Goal: Information Seeking & Learning: Learn about a topic

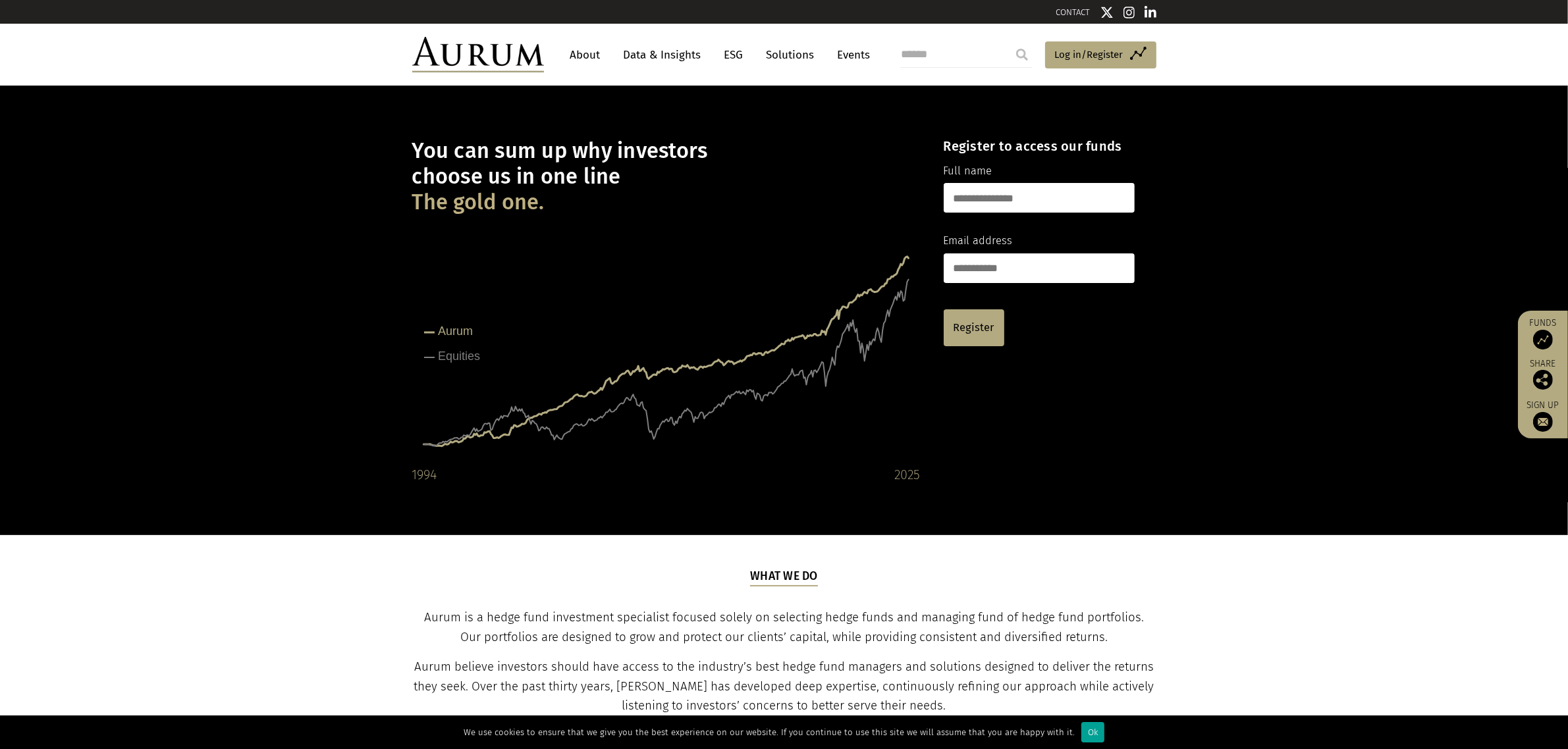
click at [1087, 731] on div "Ok" at bounding box center [1092, 732] width 23 height 21
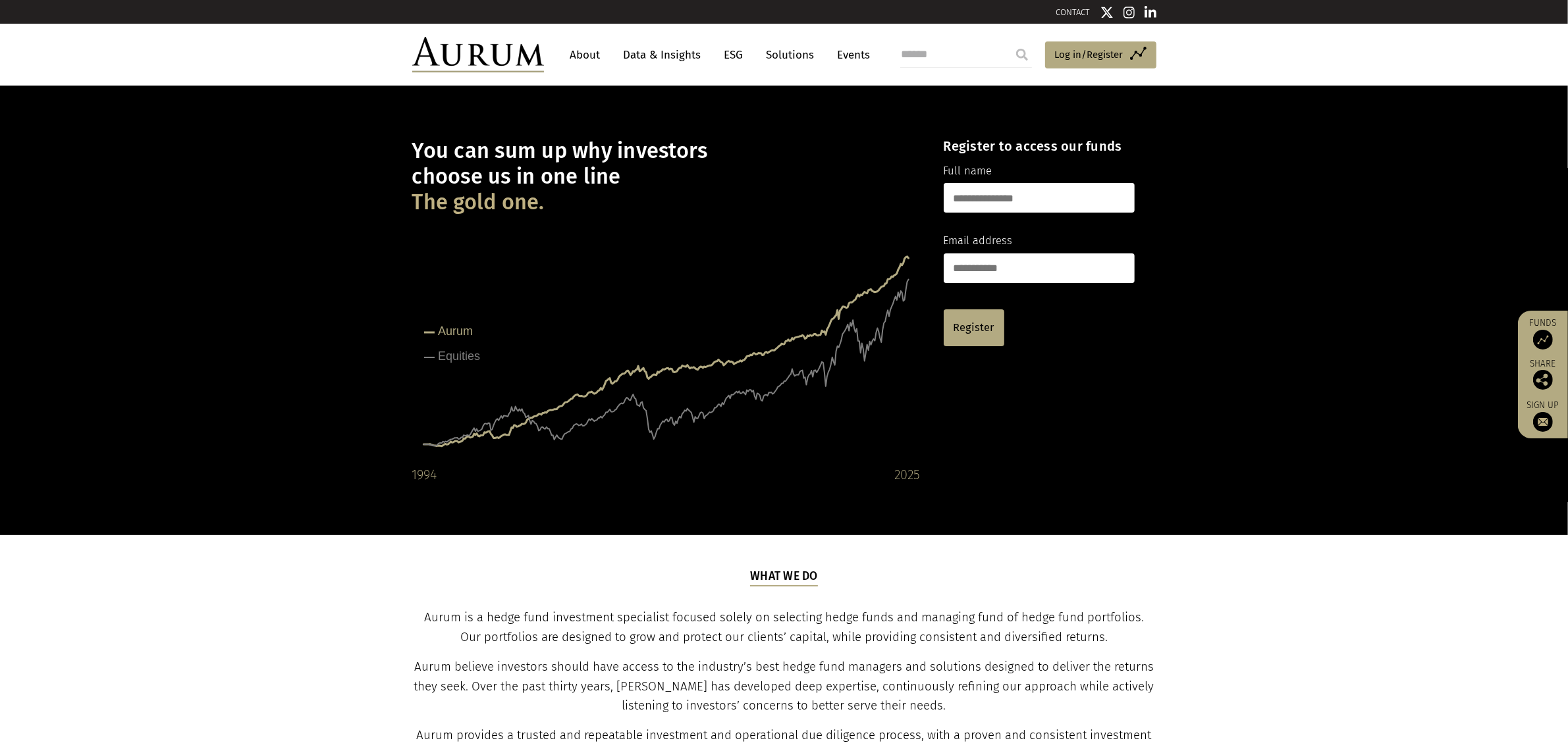
click at [581, 54] on link "About" at bounding box center [585, 54] width 43 height 24
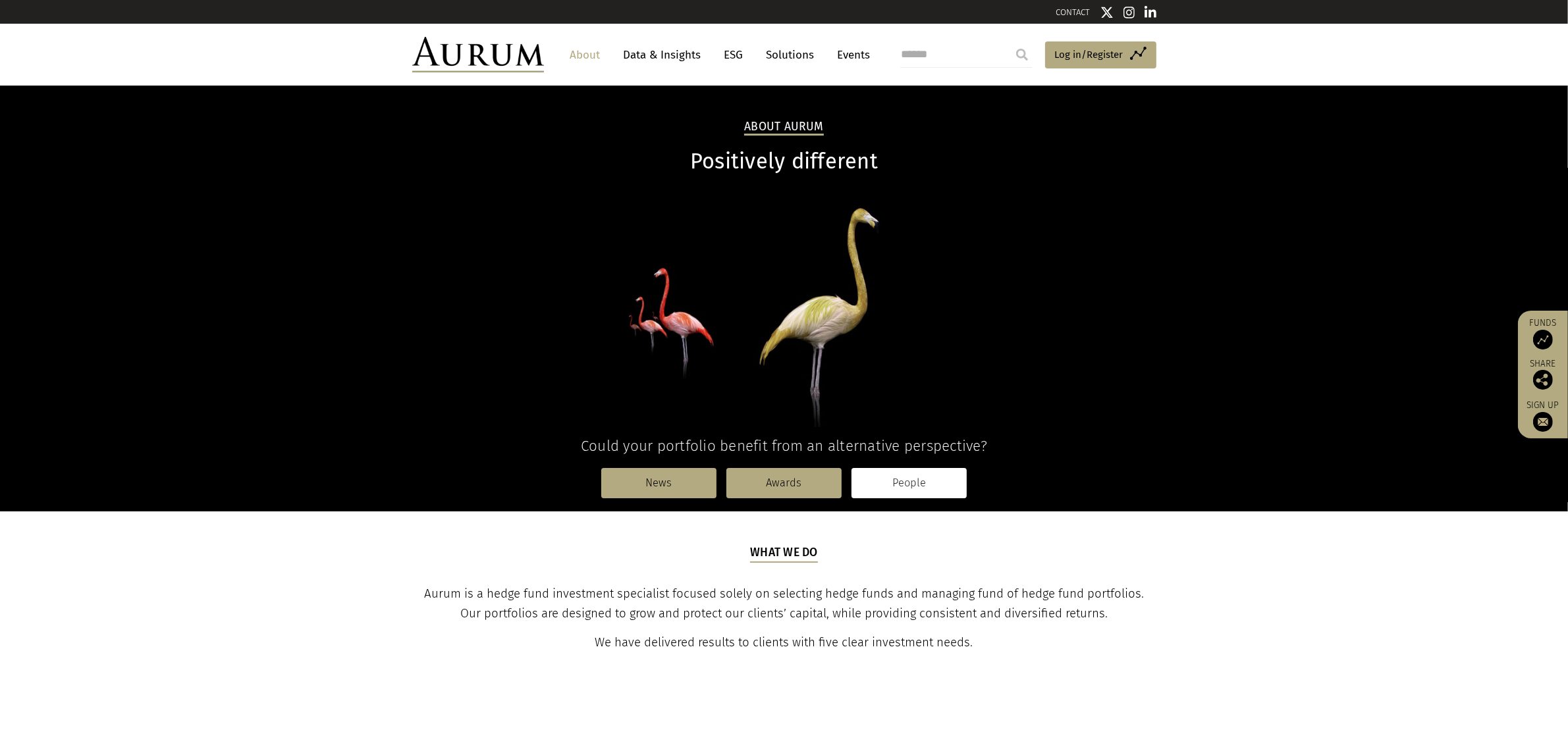
click at [906, 479] on link "People" at bounding box center [909, 483] width 115 height 30
click at [900, 479] on link "People" at bounding box center [909, 483] width 115 height 30
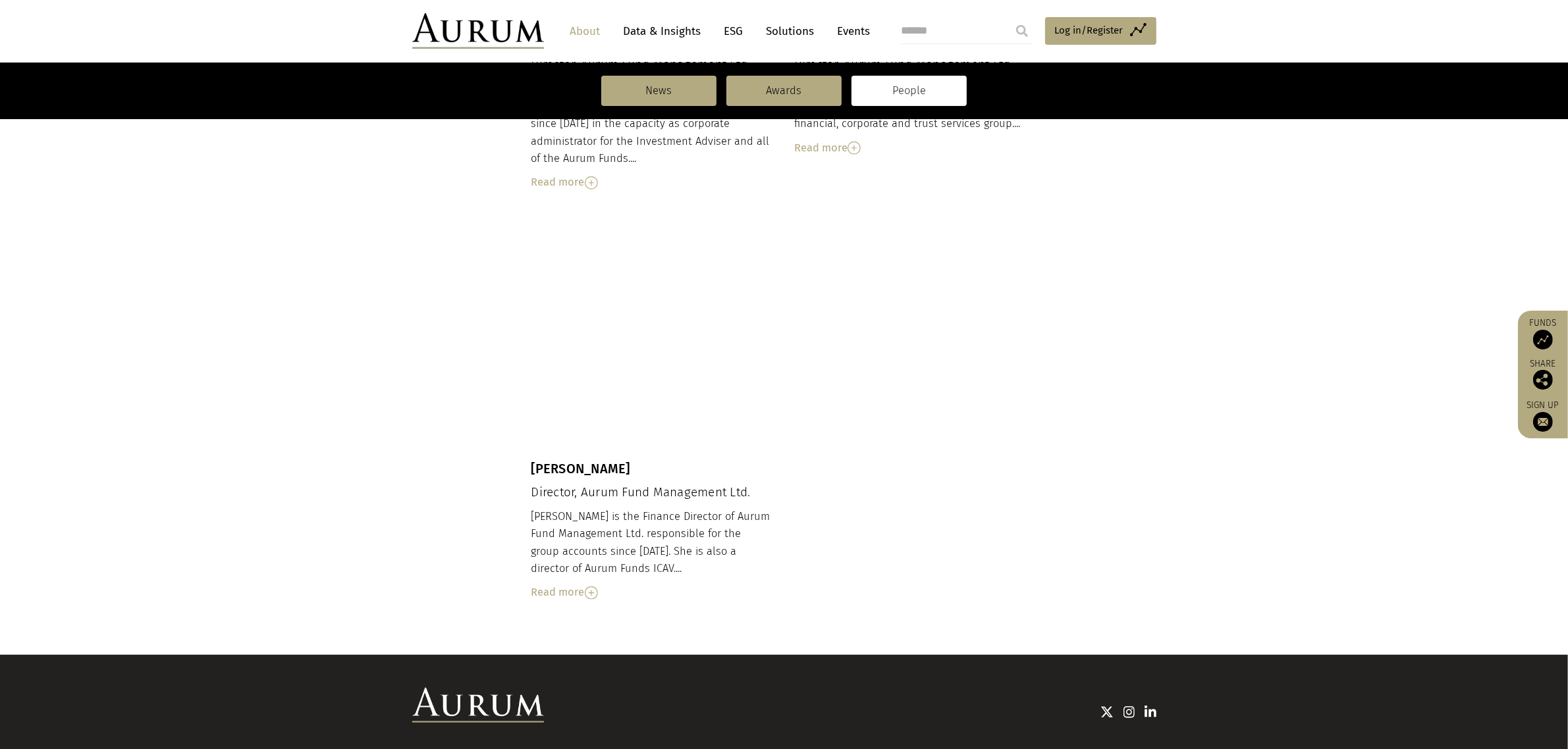
scroll to position [1279, 0]
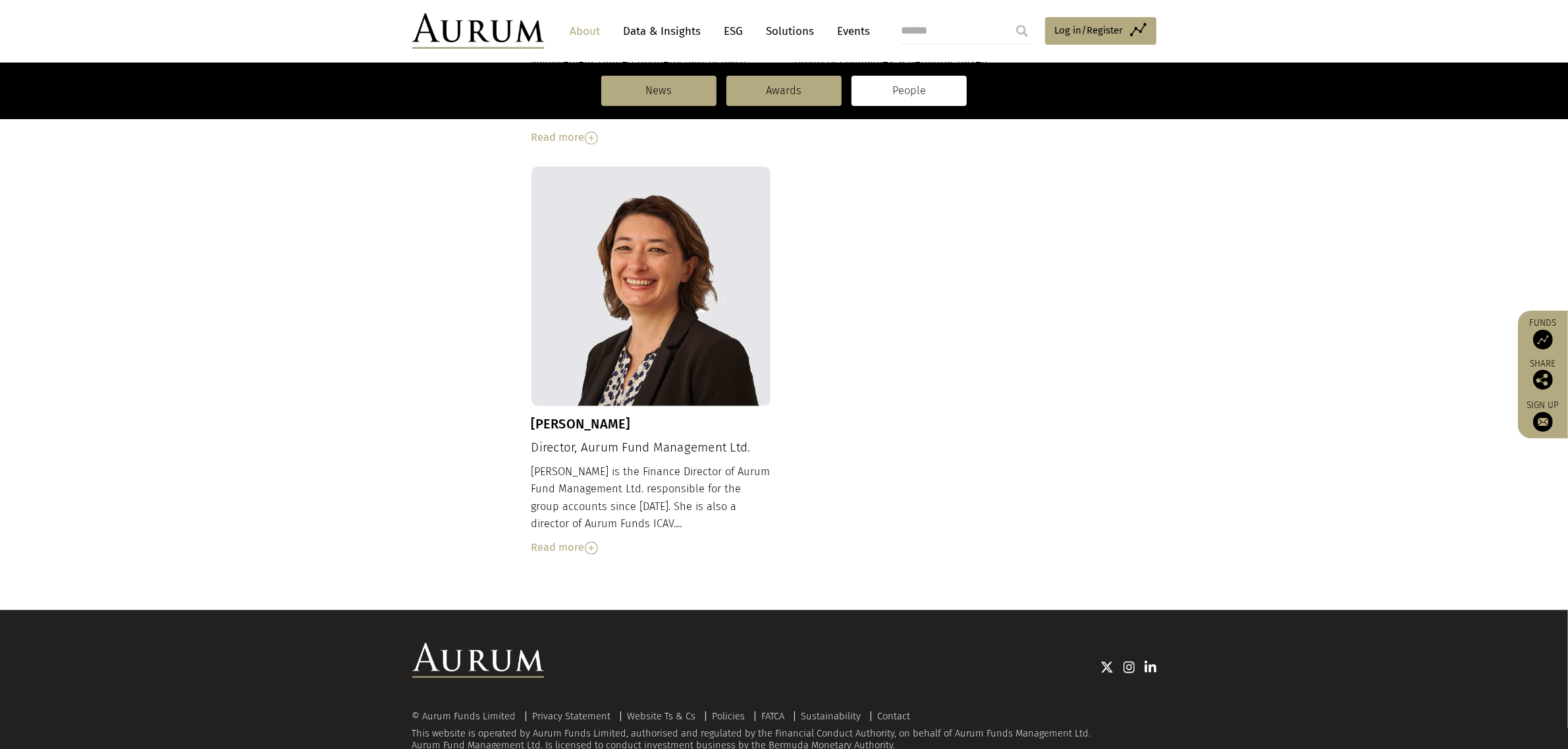
click at [553, 539] on div "Read more" at bounding box center [651, 548] width 240 height 17
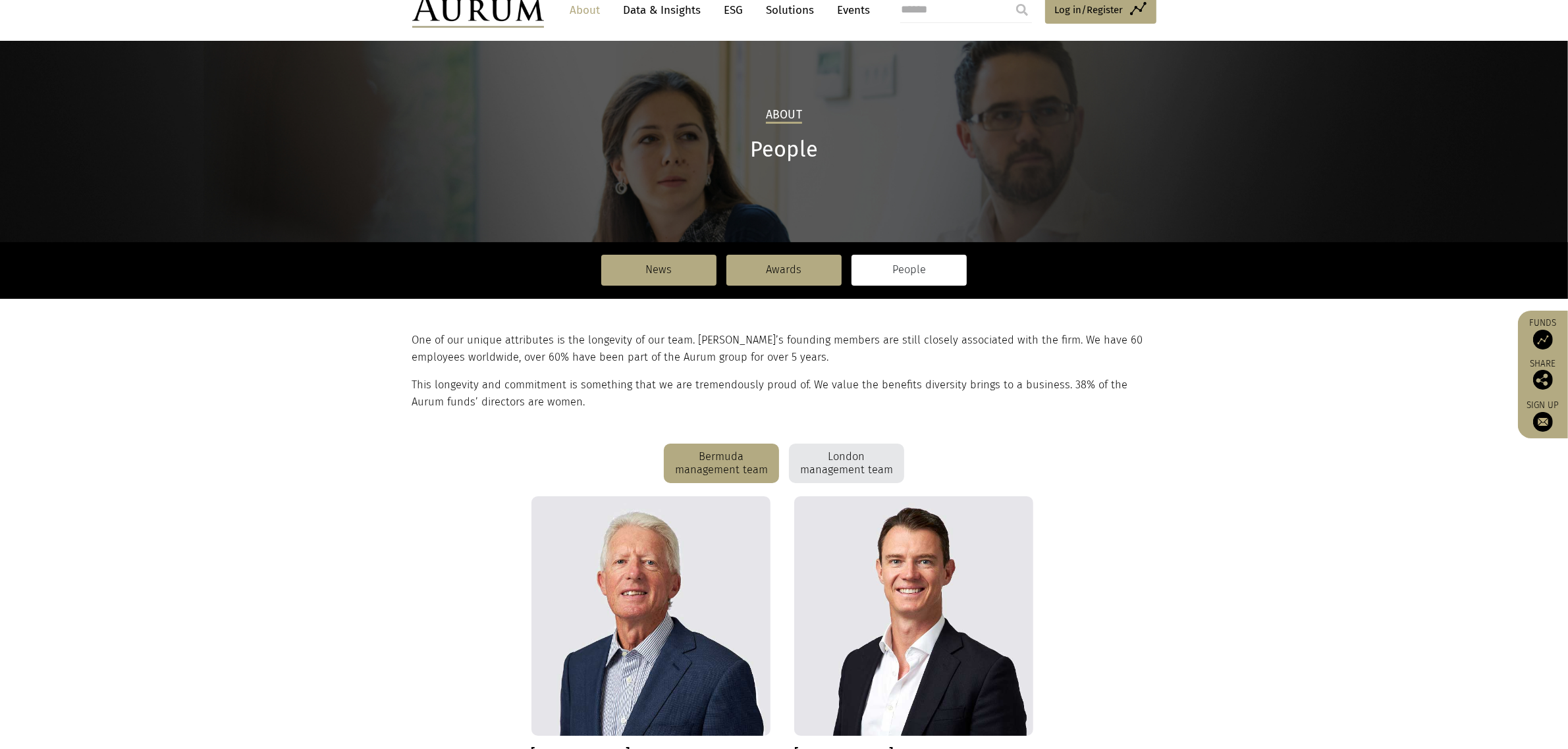
scroll to position [0, 0]
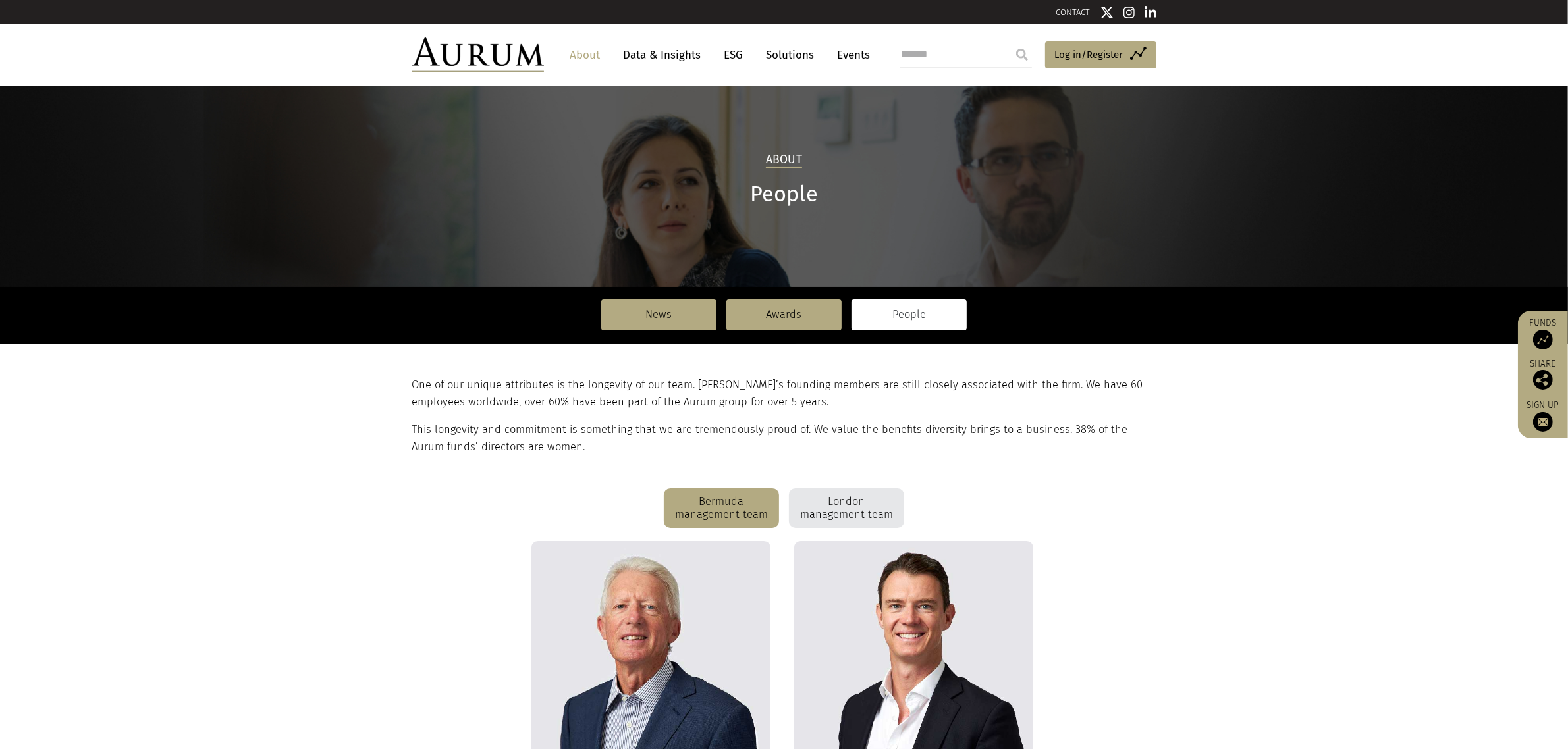
click at [808, 492] on div "London management team" at bounding box center [846, 508] width 115 height 39
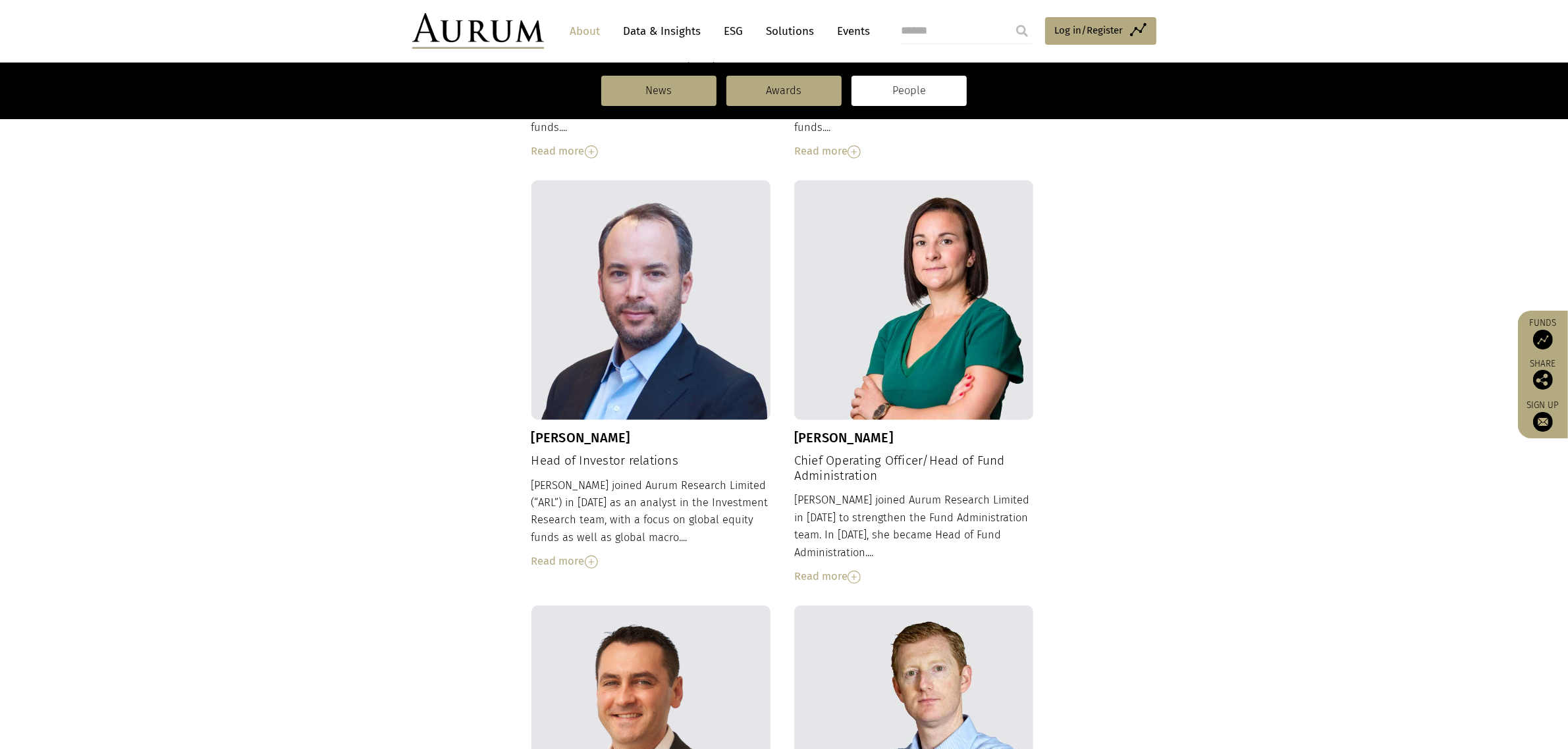
scroll to position [1234, 0]
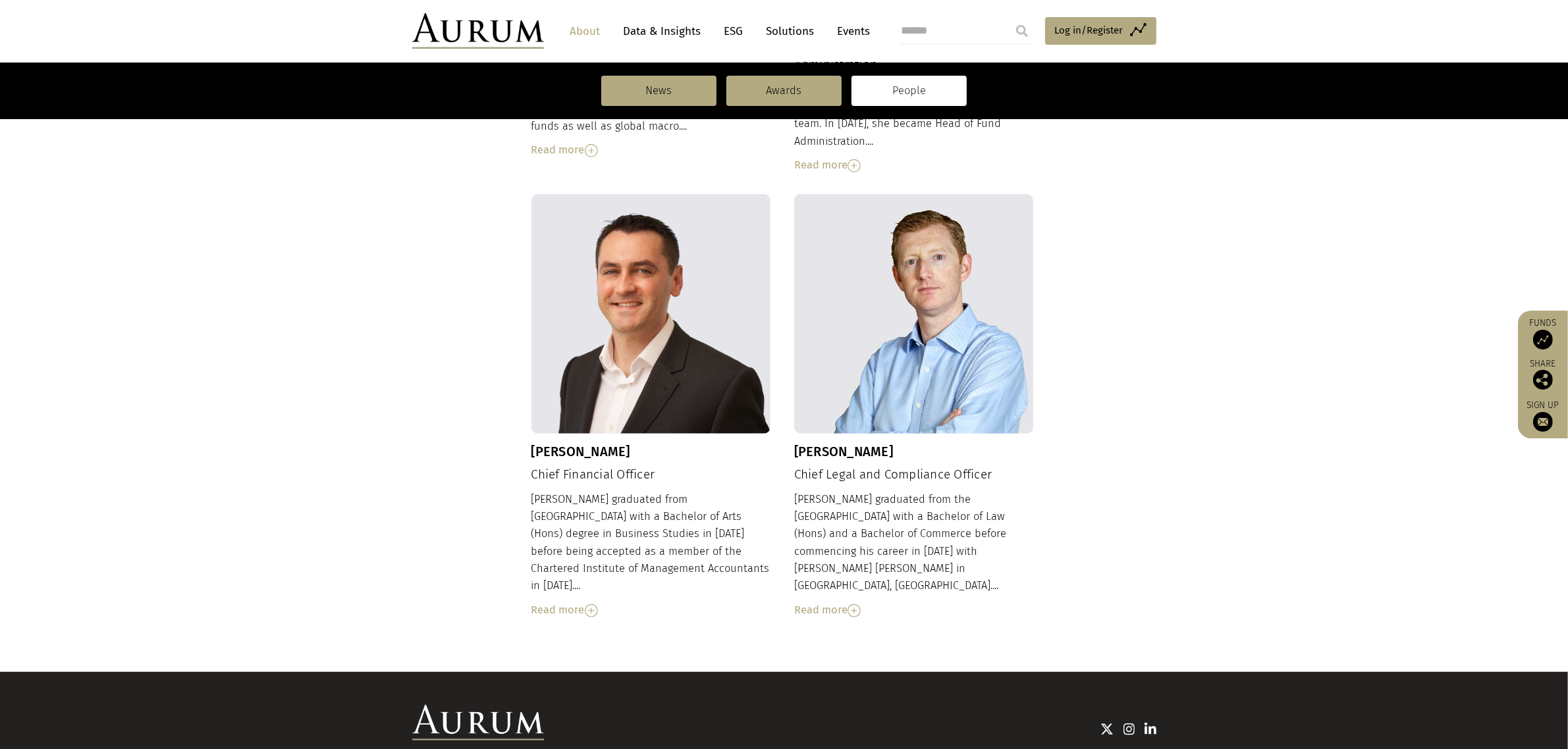
click at [807, 601] on div "Read more" at bounding box center [914, 610] width 240 height 17
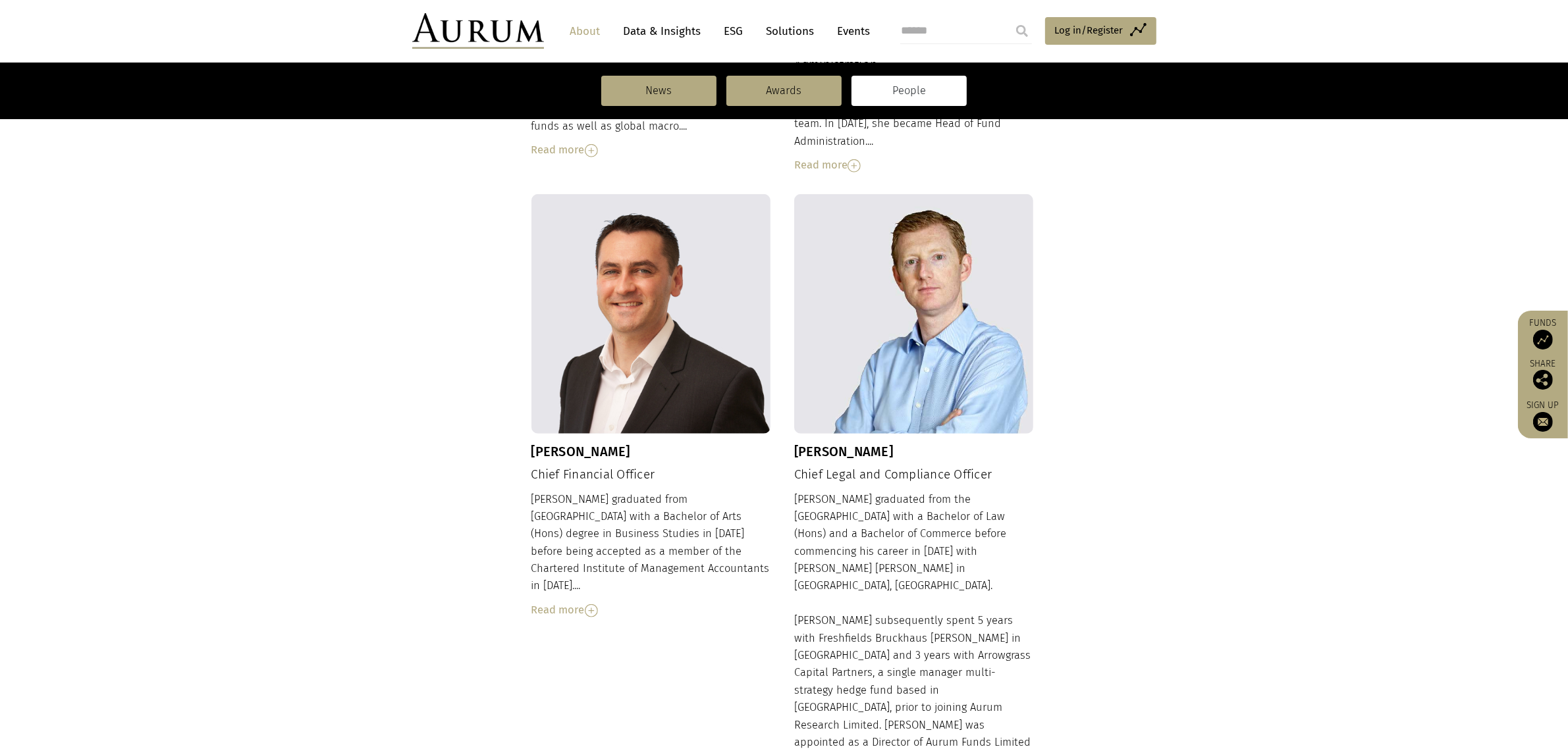
click at [568, 601] on div "Read more" at bounding box center [651, 610] width 240 height 17
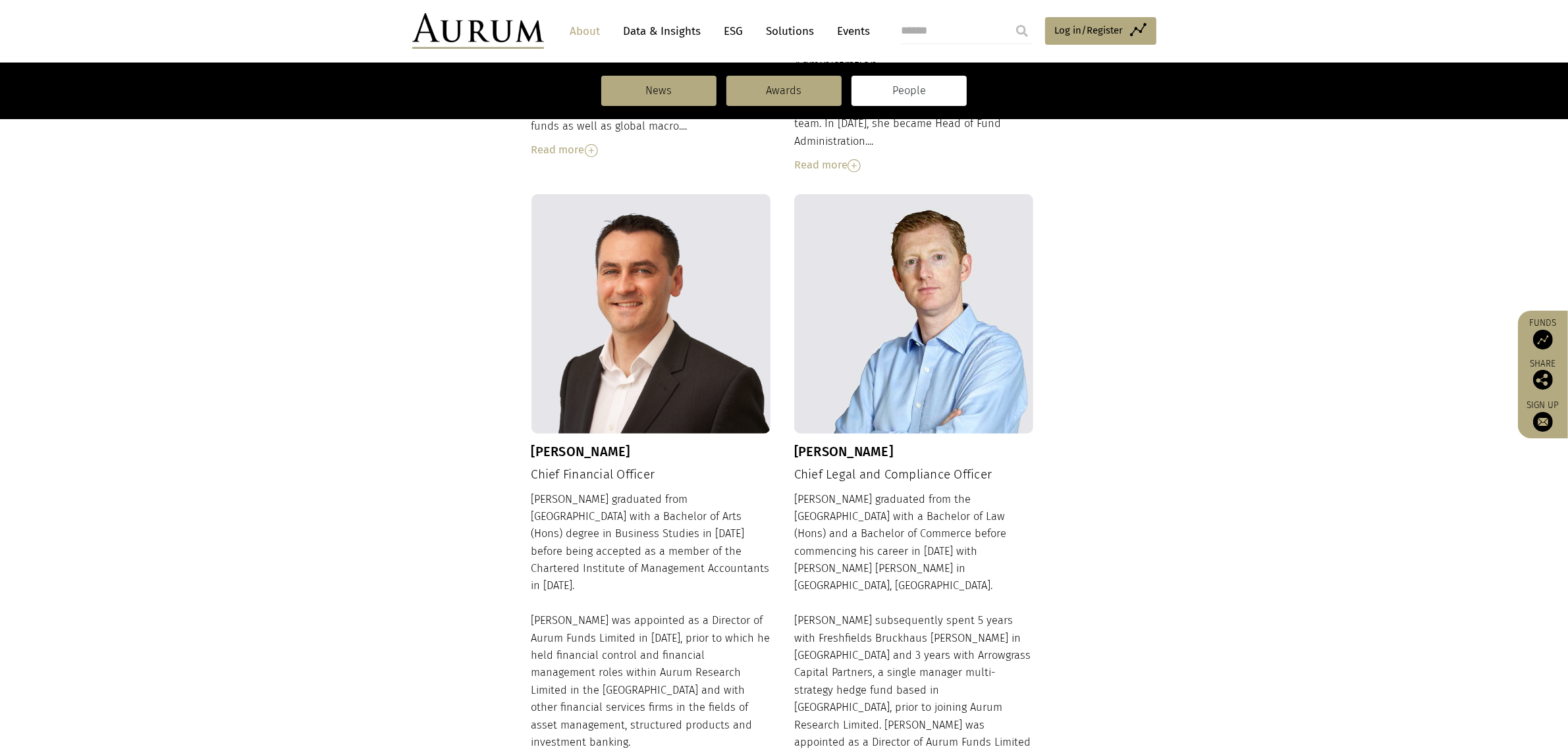
scroll to position [822, 0]
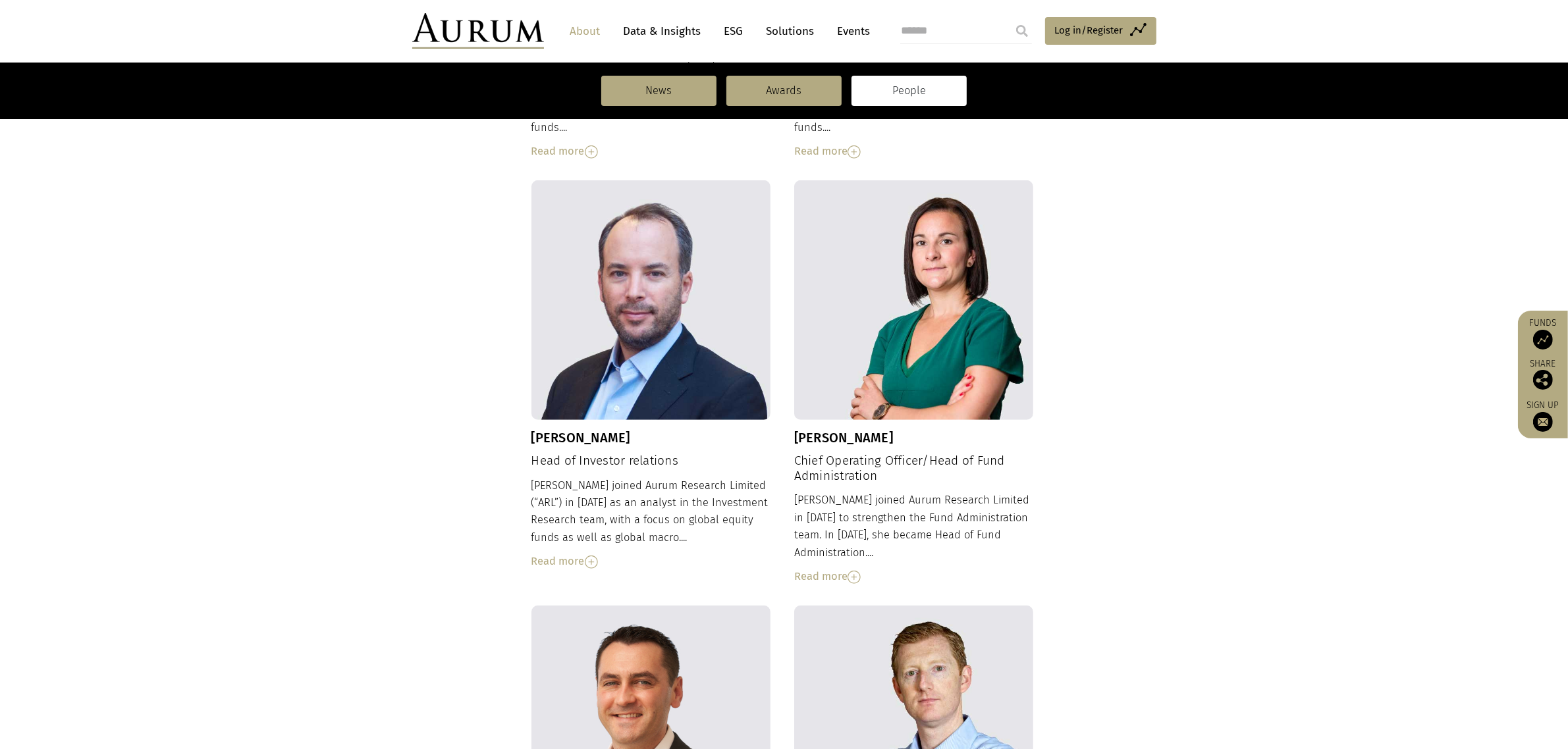
click at [566, 553] on div "Read more" at bounding box center [651, 562] width 240 height 17
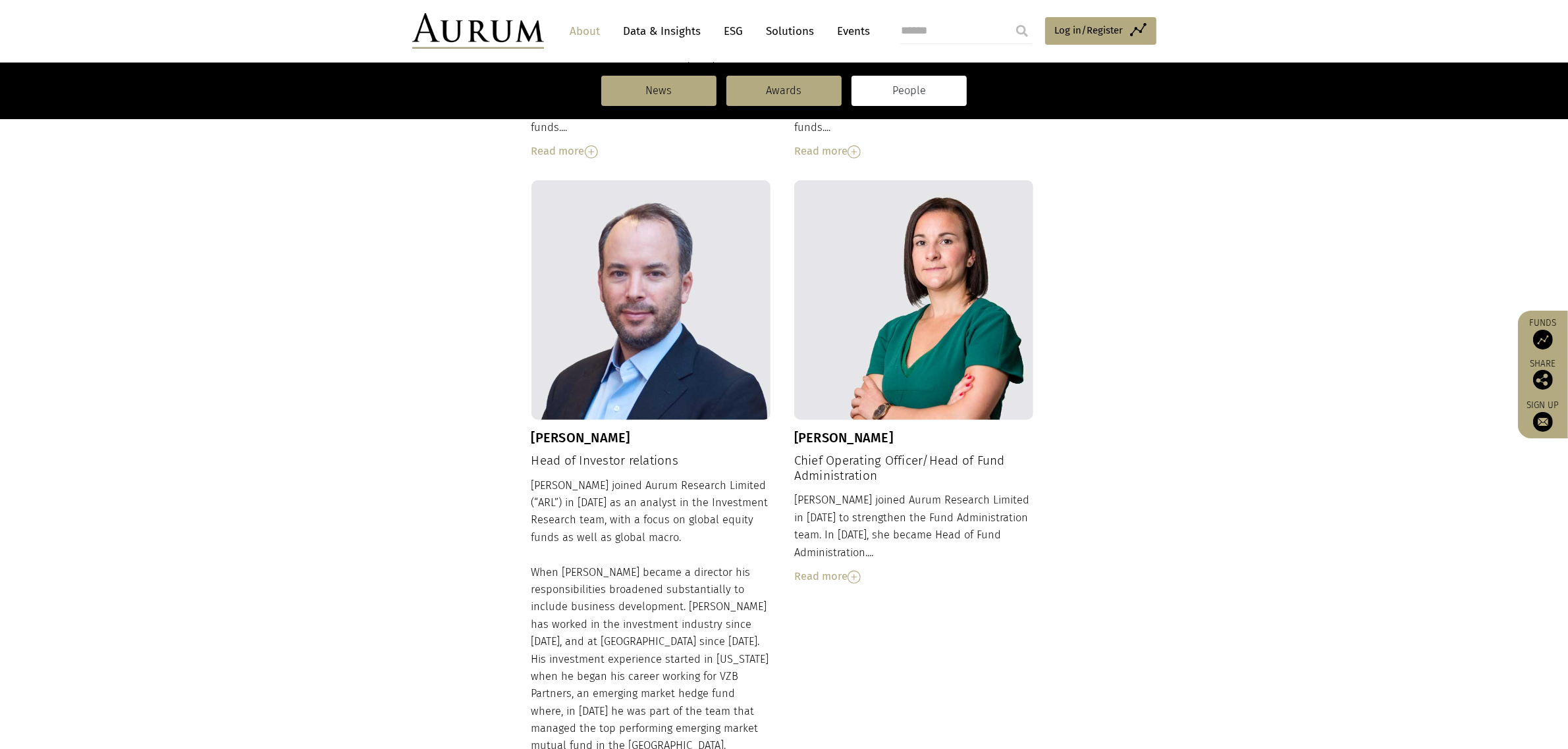
click at [820, 568] on div "Read more" at bounding box center [914, 577] width 240 height 17
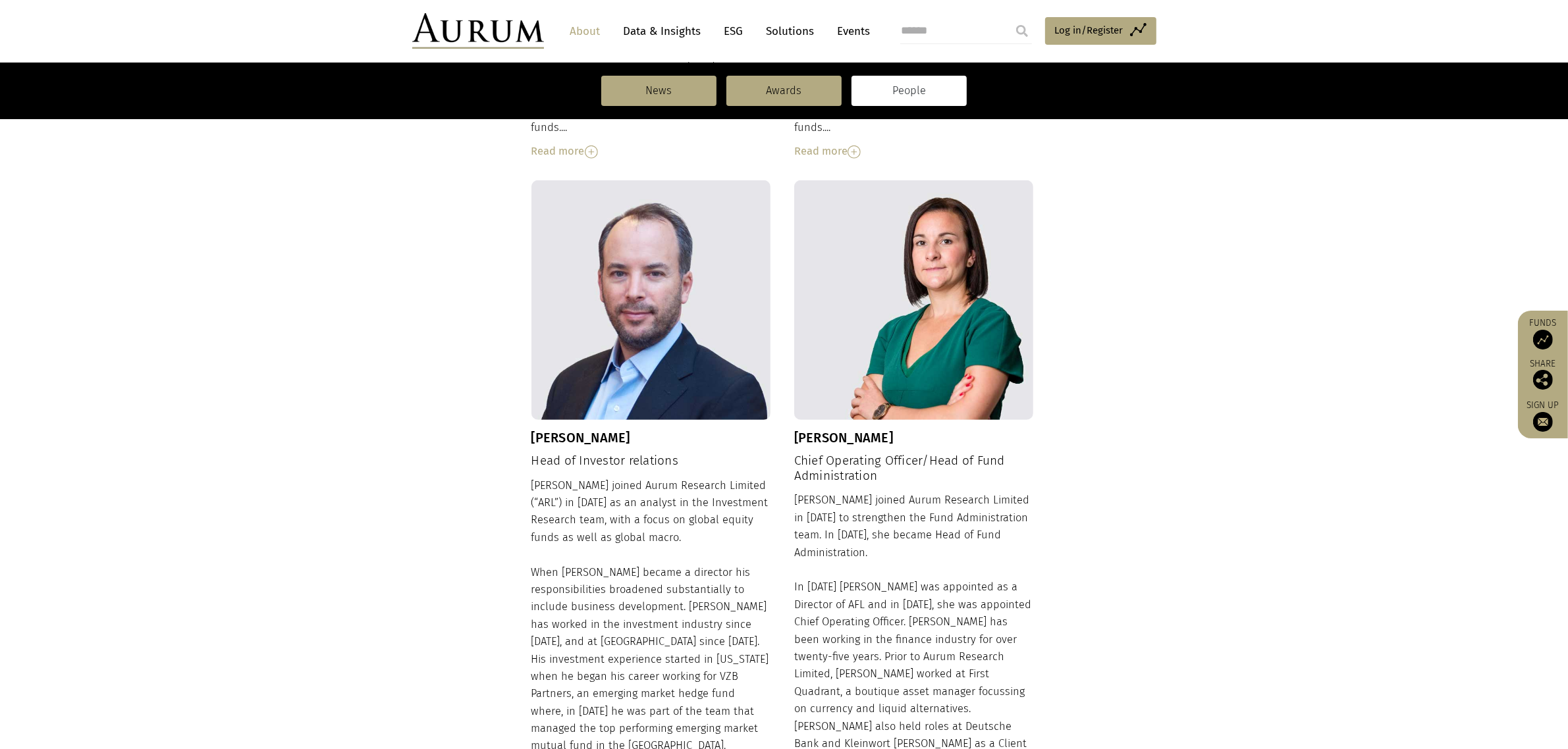
scroll to position [0, 0]
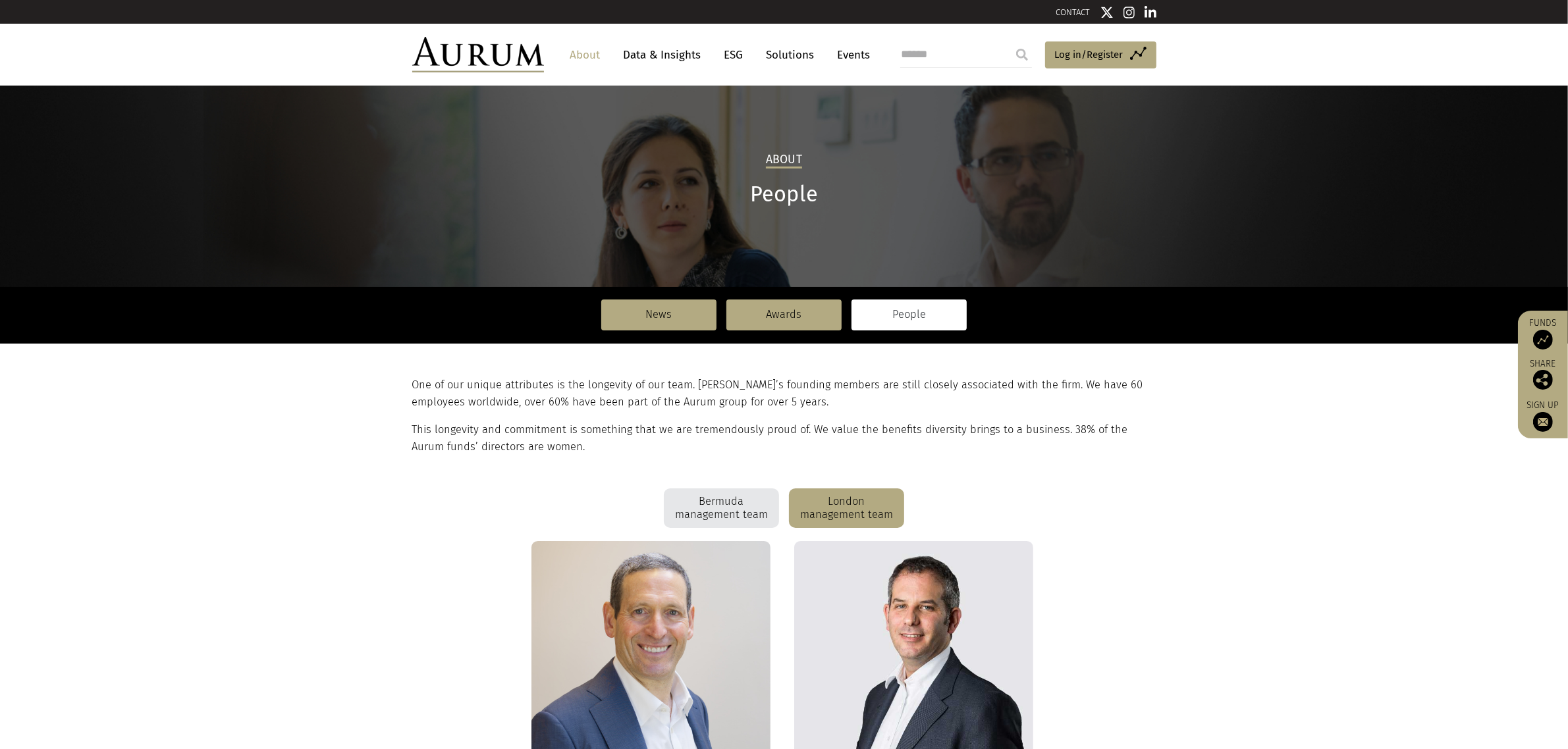
click at [782, 53] on link "Solutions" at bounding box center [790, 54] width 62 height 24
